Goal: Communication & Community: Participate in discussion

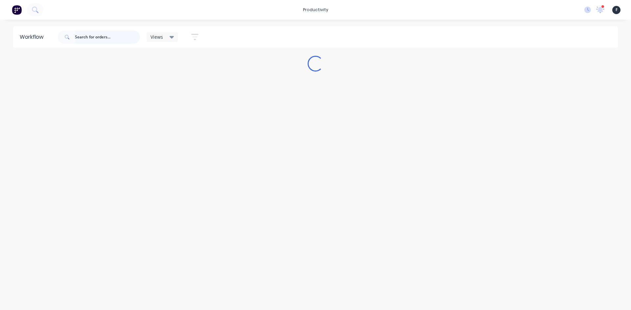
click at [118, 38] on input "text" at bounding box center [107, 37] width 65 height 13
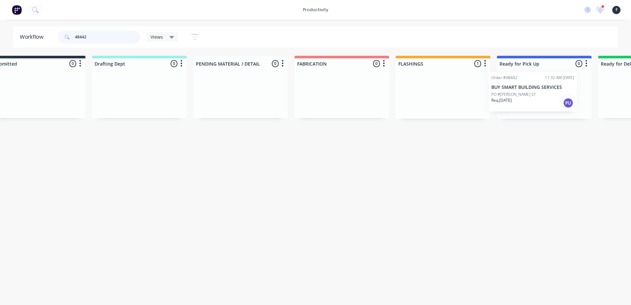
drag, startPoint x: 462, startPoint y: 102, endPoint x: 525, endPoint y: 101, distance: 63.1
click at [525, 101] on div "Submitted 0 Sort By Created date Required date Order number Customer name Most …" at bounding box center [519, 87] width 1095 height 63
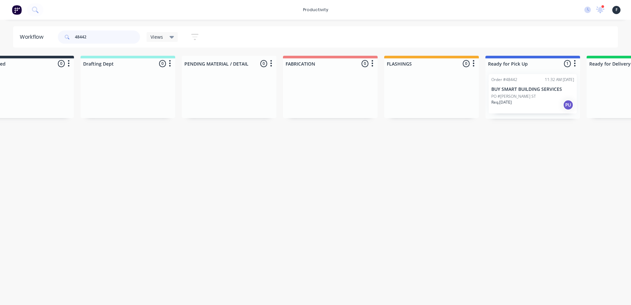
type input "48442"
click at [525, 101] on div "Req. 10/10/25 PU" at bounding box center [532, 105] width 83 height 11
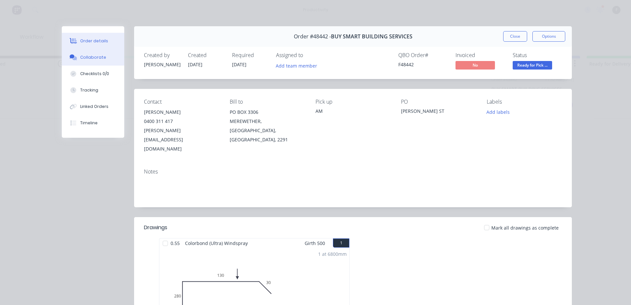
click at [92, 62] on button "Collaborate" at bounding box center [93, 57] width 62 height 16
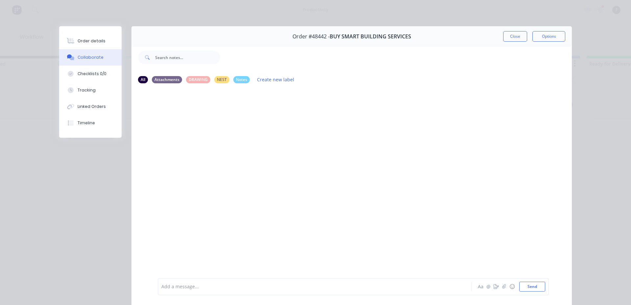
click at [274, 294] on div "Add a message... Aa @ ☺ Send" at bounding box center [353, 286] width 391 height 17
click at [275, 292] on div "Add a message... Aa @ ☺ Send" at bounding box center [353, 286] width 391 height 17
click at [275, 288] on div at bounding box center [305, 287] width 287 height 7
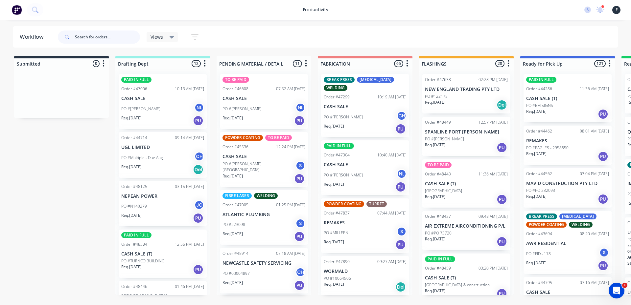
click at [98, 37] on input "text" at bounding box center [107, 37] width 65 height 13
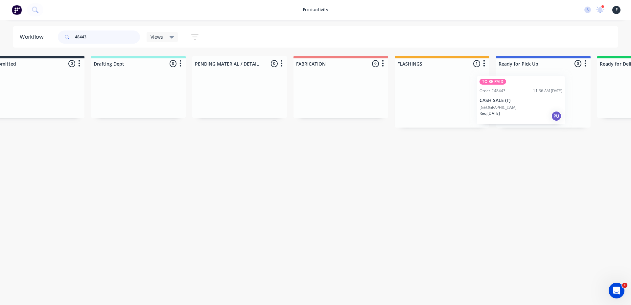
drag, startPoint x: 448, startPoint y: 101, endPoint x: 507, endPoint y: 103, distance: 59.5
click at [507, 103] on div "Submitted 0 Sort By Created date Required date Order number Customer name Most …" at bounding box center [518, 92] width 1095 height 72
type input "48443"
click at [513, 102] on div at bounding box center [541, 98] width 95 height 59
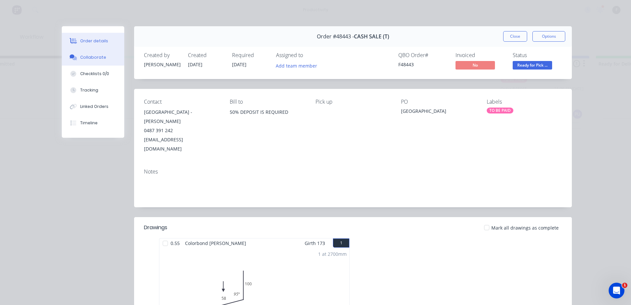
click at [64, 59] on button "Collaborate" at bounding box center [93, 57] width 62 height 16
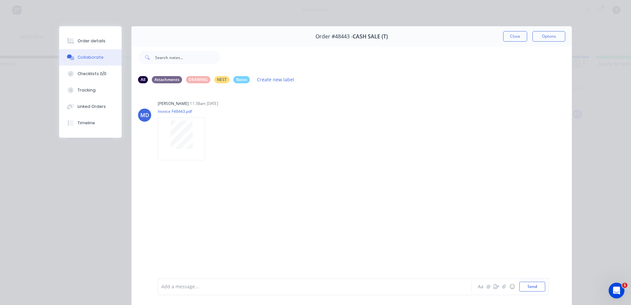
click at [213, 291] on div "Add a message..." at bounding box center [305, 287] width 288 height 10
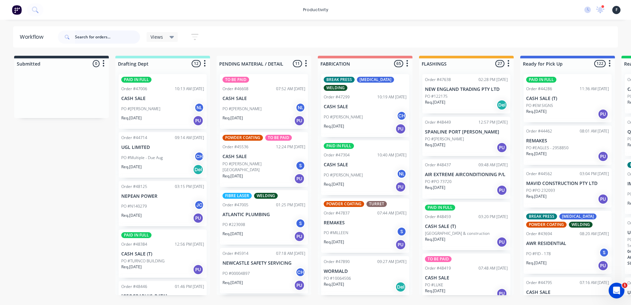
click at [102, 33] on input "text" at bounding box center [107, 37] width 65 height 13
type input "48437"
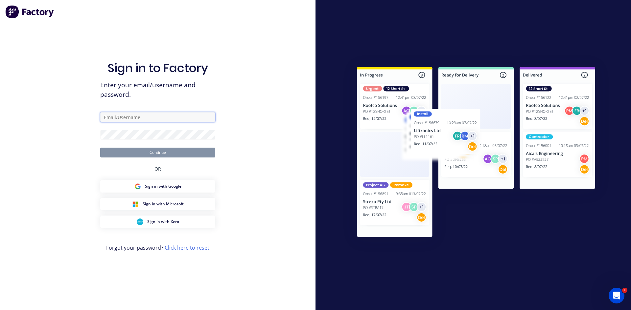
type input "flashings@academysheetmetal.com.au"
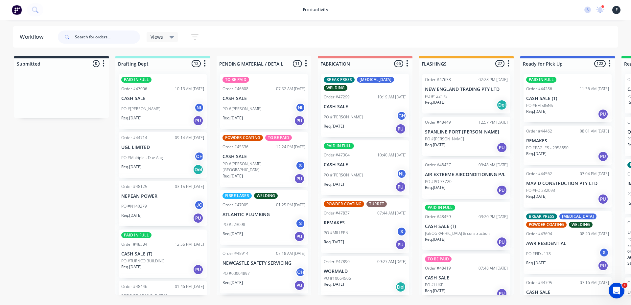
click at [97, 36] on input "text" at bounding box center [107, 37] width 65 height 13
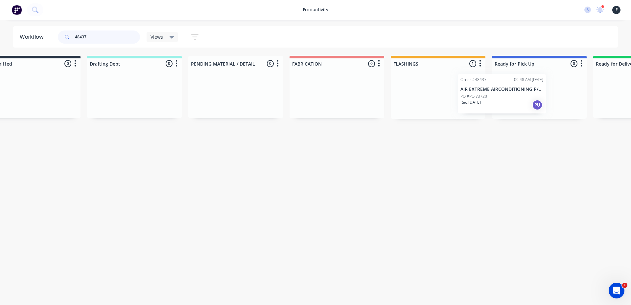
drag, startPoint x: 455, startPoint y: 94, endPoint x: 496, endPoint y: 94, distance: 41.7
click at [496, 94] on div "Submitted 0 Sort By Created date Required date Order number Customer name Most …" at bounding box center [514, 87] width 1095 height 63
type input "48437"
click at [510, 94] on div at bounding box center [537, 94] width 95 height 50
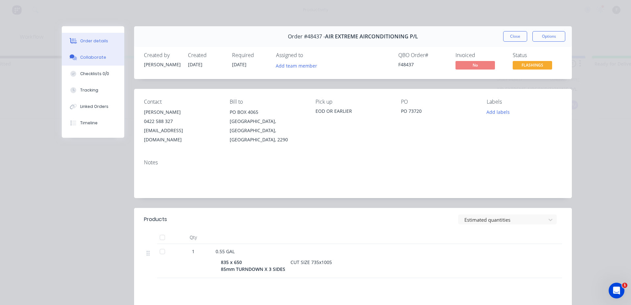
click at [72, 58] on icon at bounding box center [74, 58] width 5 height 4
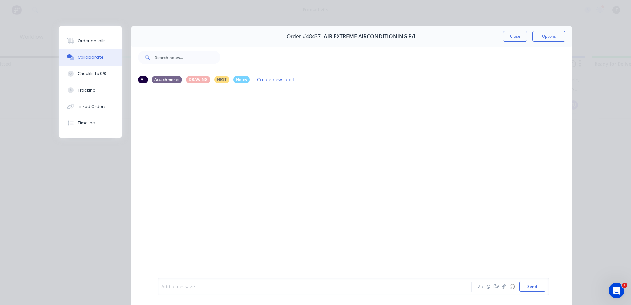
click at [182, 287] on div at bounding box center [305, 287] width 287 height 7
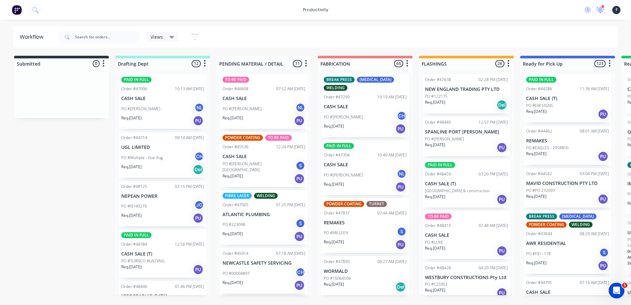
click at [600, 11] on icon at bounding box center [600, 9] width 7 height 6
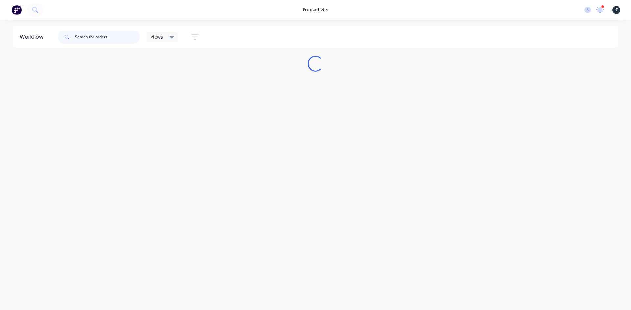
click at [110, 38] on input "text" at bounding box center [107, 37] width 65 height 13
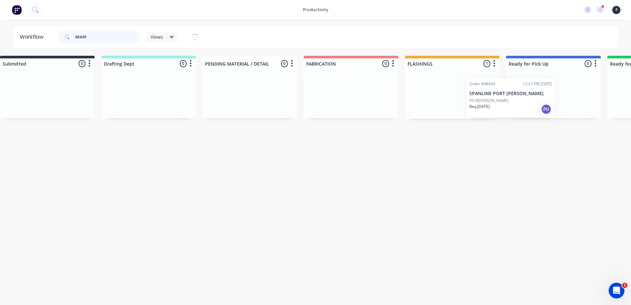
drag, startPoint x: 463, startPoint y: 95, endPoint x: 519, endPoint y: 100, distance: 56.3
click at [519, 100] on div "Submitted 0 Sort By Created date Required date Order number Customer name Most …" at bounding box center [528, 87] width 1095 height 63
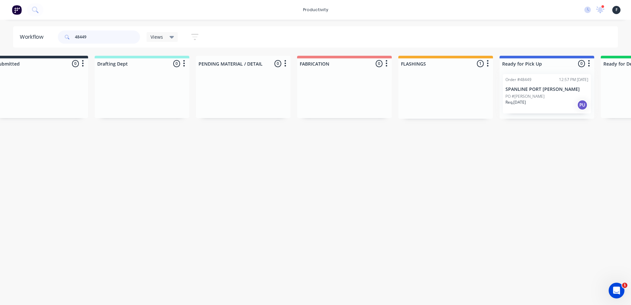
type input "48449"
click at [524, 99] on div at bounding box center [546, 94] width 95 height 50
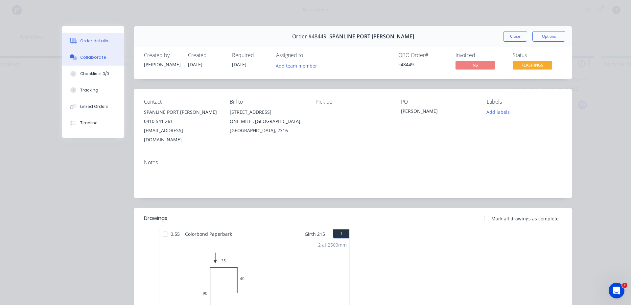
click at [71, 51] on button "Collaborate" at bounding box center [93, 57] width 62 height 16
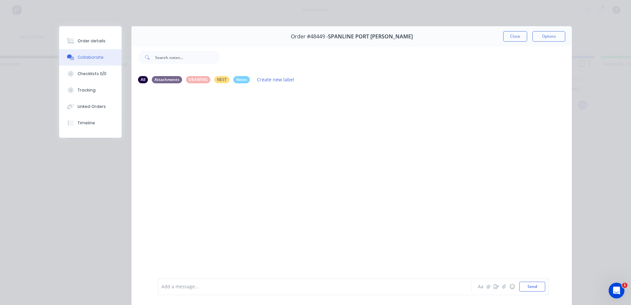
click at [224, 292] on div "Add a message..." at bounding box center [305, 287] width 288 height 10
